Goal: Task Accomplishment & Management: Manage account settings

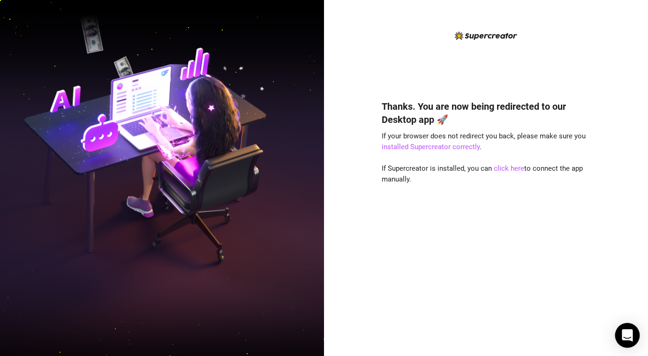
click at [623, 331] on icon "Open Intercom Messenger" at bounding box center [626, 335] width 11 height 12
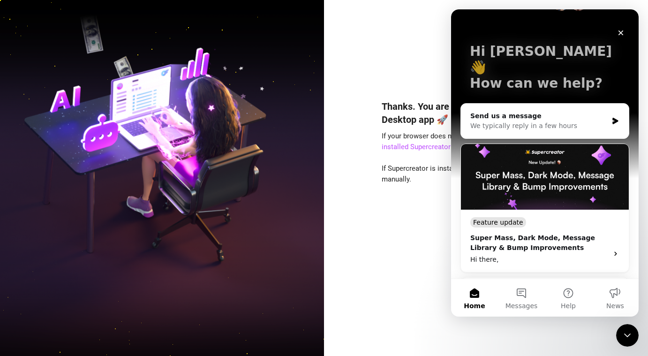
scroll to position [41, 0]
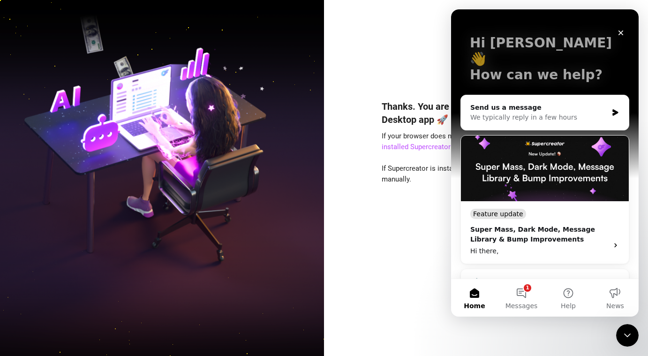
click at [426, 256] on div "Thanks. You are now being redirected to our Desktop app 🚀 If your browser does …" at bounding box center [485, 214] width 209 height 254
click at [626, 340] on icon "Close Intercom Messenger" at bounding box center [626, 334] width 11 height 11
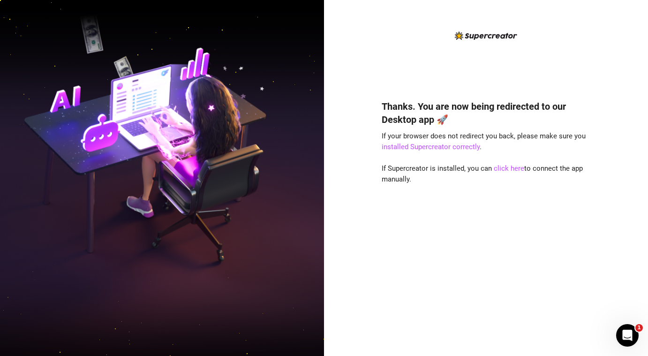
scroll to position [0, 0]
click at [513, 167] on link "click here" at bounding box center [508, 168] width 30 height 8
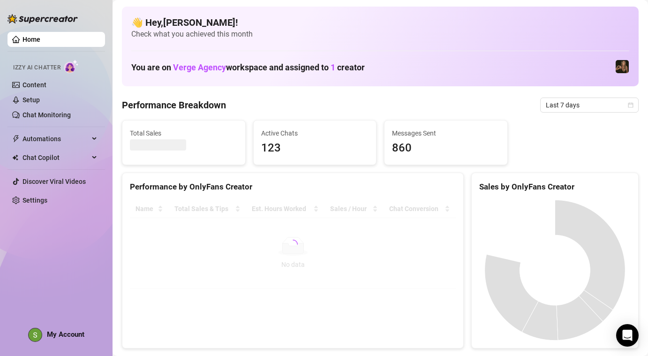
click at [45, 331] on div "My Account" at bounding box center [56, 335] width 56 height 14
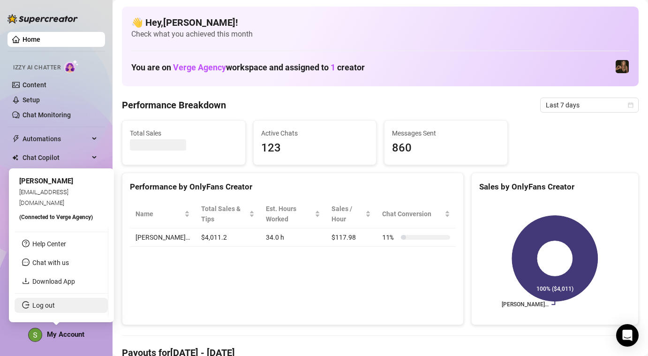
click at [50, 306] on link "Log out" at bounding box center [43, 304] width 22 height 7
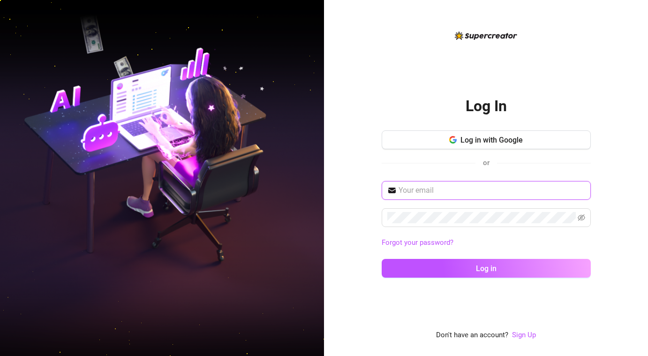
click at [491, 193] on input "text" at bounding box center [491, 190] width 186 height 11
type input "[EMAIL_ADDRESS][PERSON_NAME][DOMAIN_NAME]"
click at [381, 259] on button "Log in" at bounding box center [485, 268] width 209 height 19
